Goal: Check status: Check status

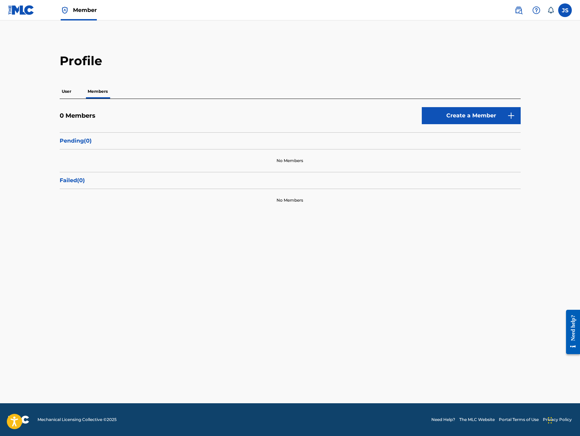
click at [565, 15] on label at bounding box center [565, 10] width 14 height 14
click at [565, 10] on input "JS [PERSON_NAME] [EMAIL_ADDRESS][DOMAIN_NAME] Notification Preferences Profile …" at bounding box center [565, 10] width 0 height 0
click at [505, 98] on p "Log out" at bounding box center [499, 96] width 16 height 6
click at [565, 10] on input "JS [PERSON_NAME] [EMAIL_ADDRESS][DOMAIN_NAME] Notification Preferences Profile …" at bounding box center [565, 10] width 0 height 0
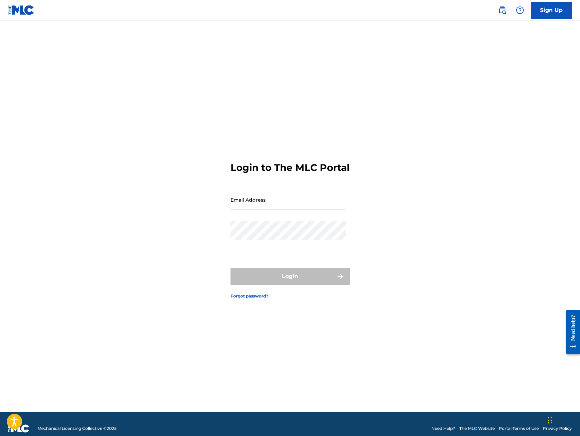
click at [414, 148] on div "Login to The MLC Portal Email Address Password Login Forgot password?" at bounding box center [291, 225] width 478 height 375
click at [304, 208] on input "Email Address" at bounding box center [288, 199] width 115 height 19
type input "[EMAIL_ADDRESS][DOMAIN_NAME]"
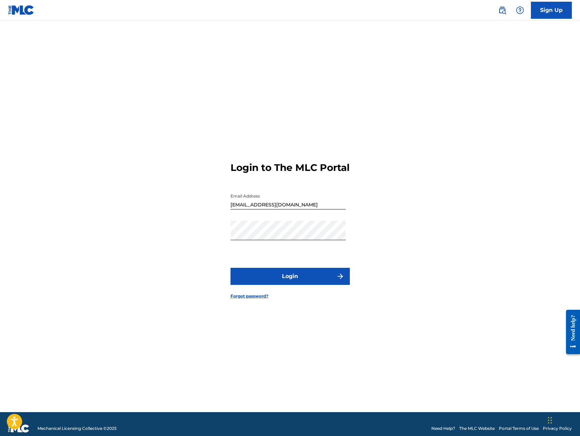
click at [293, 278] on button "Login" at bounding box center [290, 276] width 119 height 17
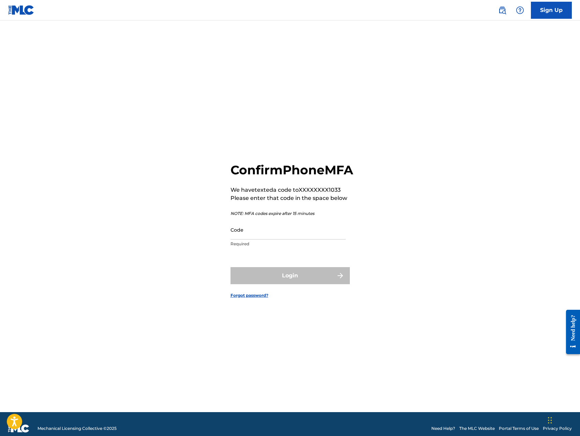
click at [276, 239] on input "Code" at bounding box center [288, 229] width 115 height 19
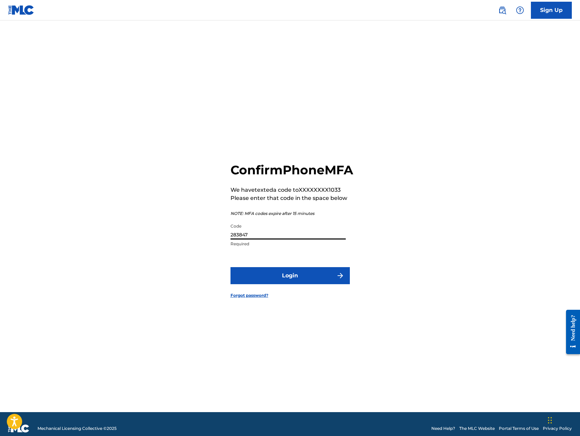
type input "283847"
click at [284, 280] on button "Login" at bounding box center [290, 275] width 119 height 17
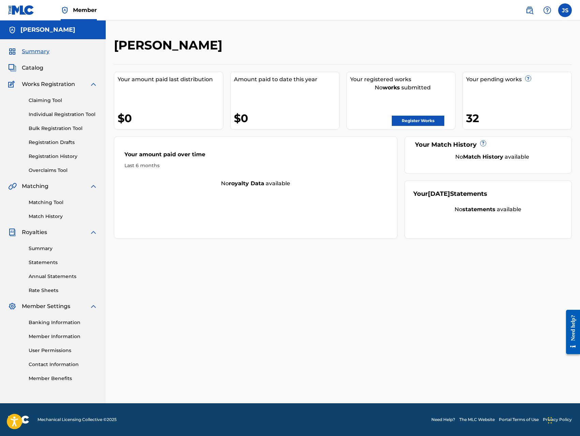
click at [58, 156] on link "Registration History" at bounding box center [63, 156] width 69 height 7
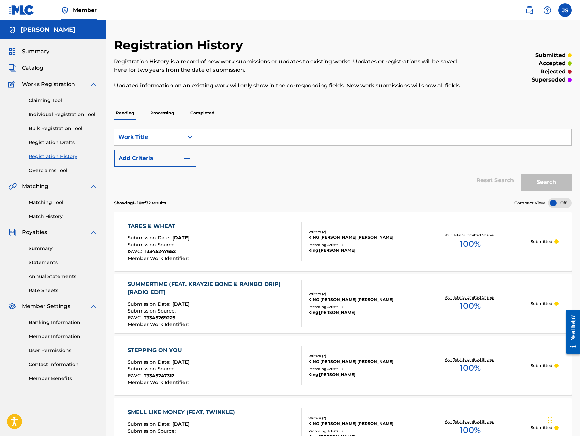
click at [163, 114] on p "Processing" at bounding box center [162, 113] width 28 height 14
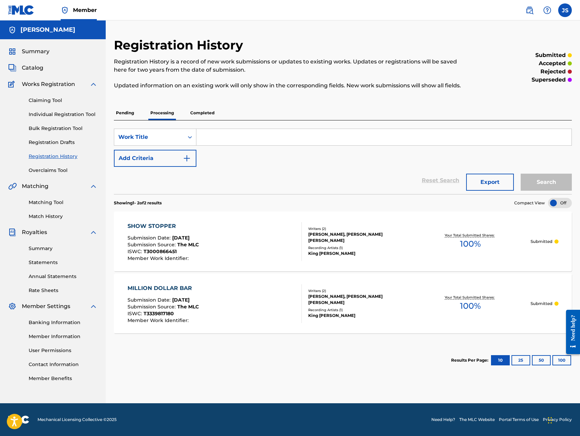
click at [203, 114] on p "Completed" at bounding box center [202, 113] width 28 height 14
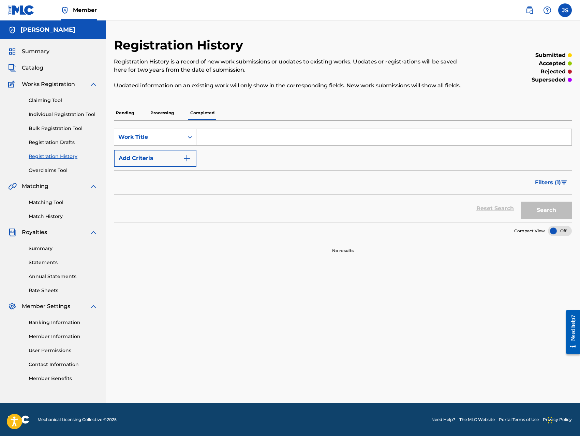
click at [168, 113] on p "Processing" at bounding box center [162, 113] width 28 height 14
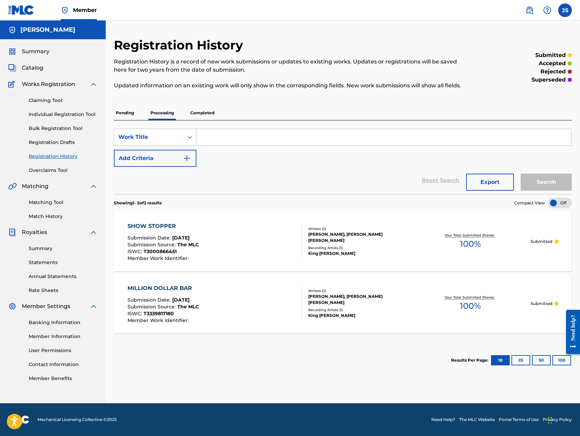
click at [127, 114] on p "Pending" at bounding box center [125, 113] width 22 height 14
